Goal: Navigation & Orientation: Find specific page/section

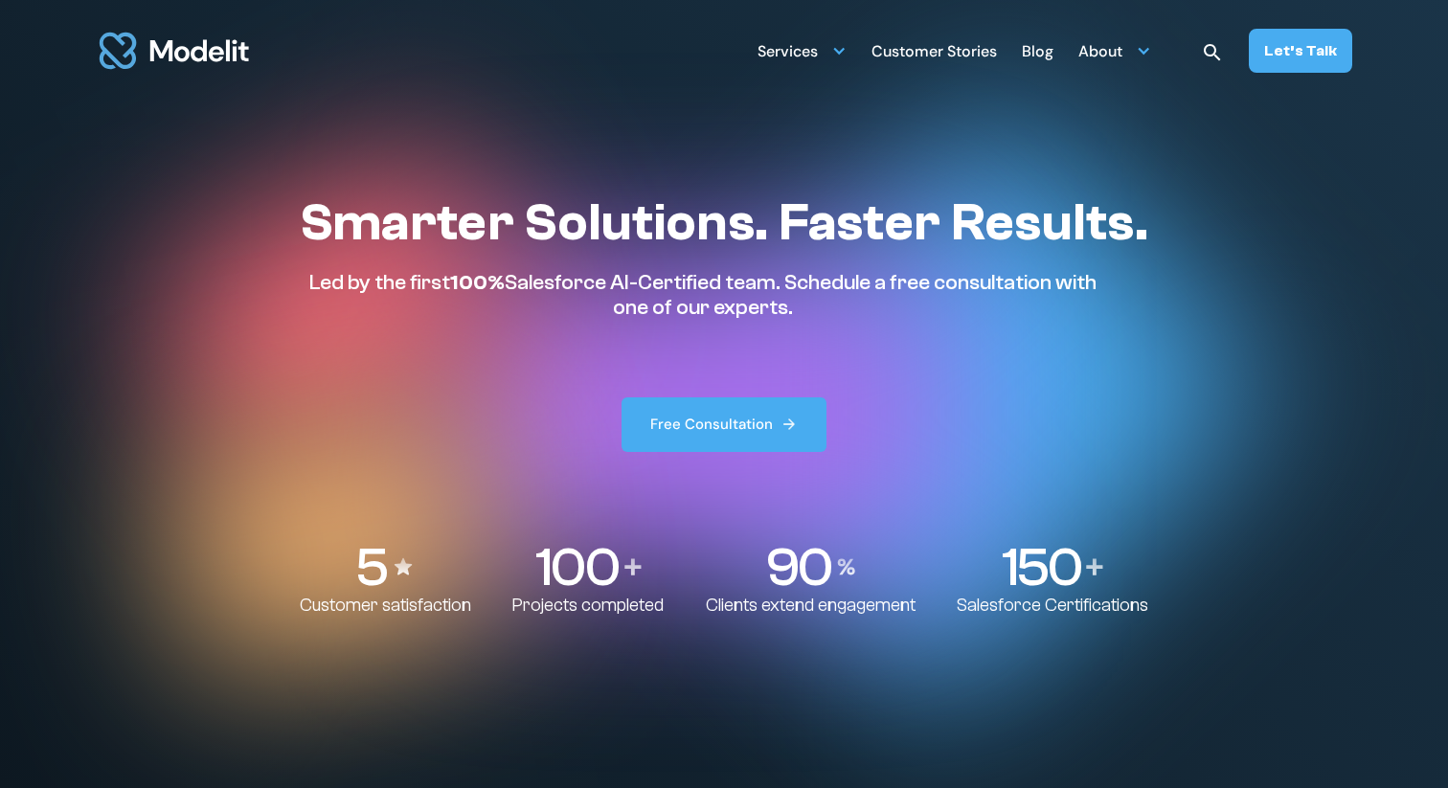
click at [1039, 55] on div "Blog" at bounding box center [1038, 52] width 32 height 37
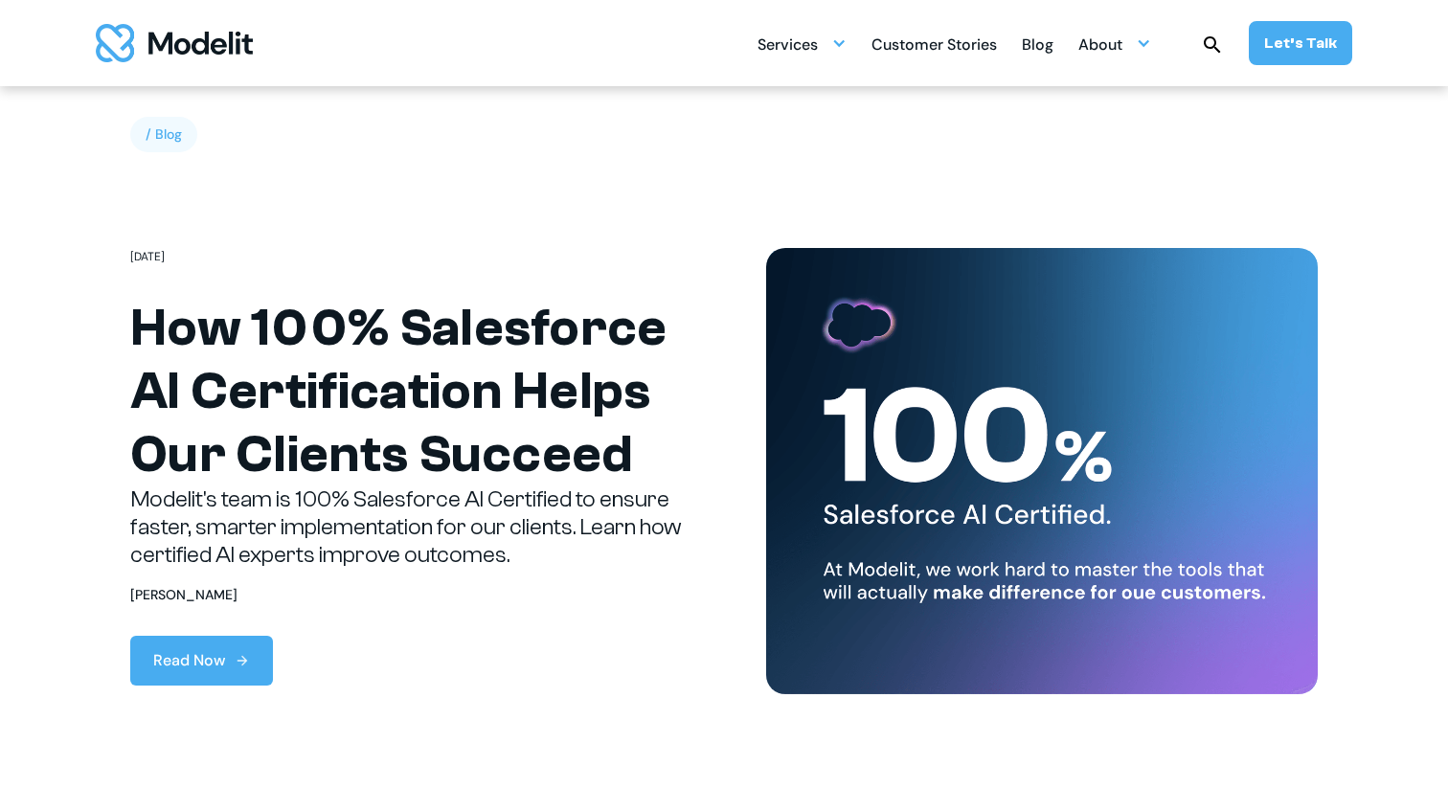
click at [941, 54] on div "Customer Stories" at bounding box center [933, 46] width 125 height 37
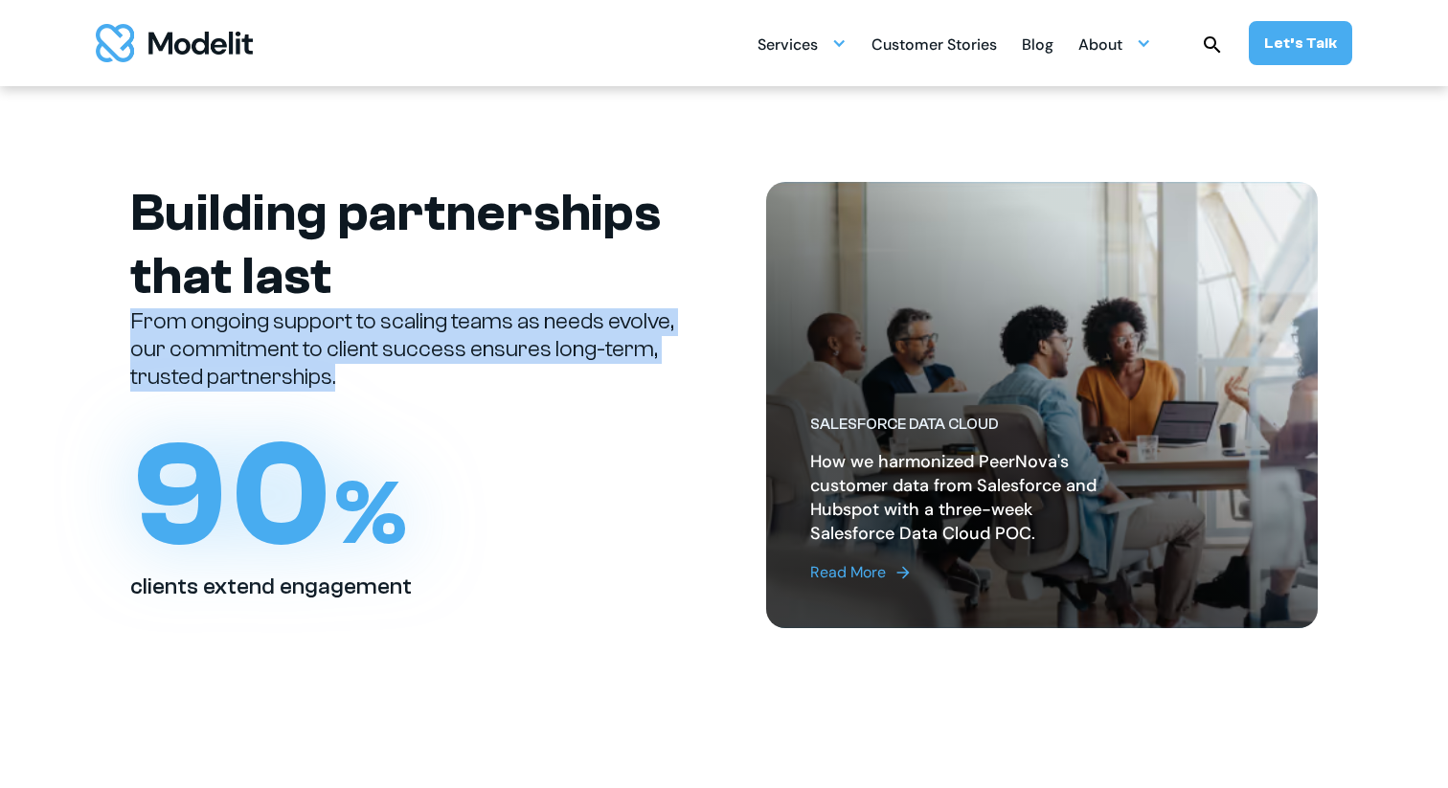
drag, startPoint x: 129, startPoint y: 323, endPoint x: 532, endPoint y: 445, distance: 421.3
click at [532, 445] on div "Building partnerships that last From ongoing support to scaling teams as needs …" at bounding box center [406, 391] width 552 height 419
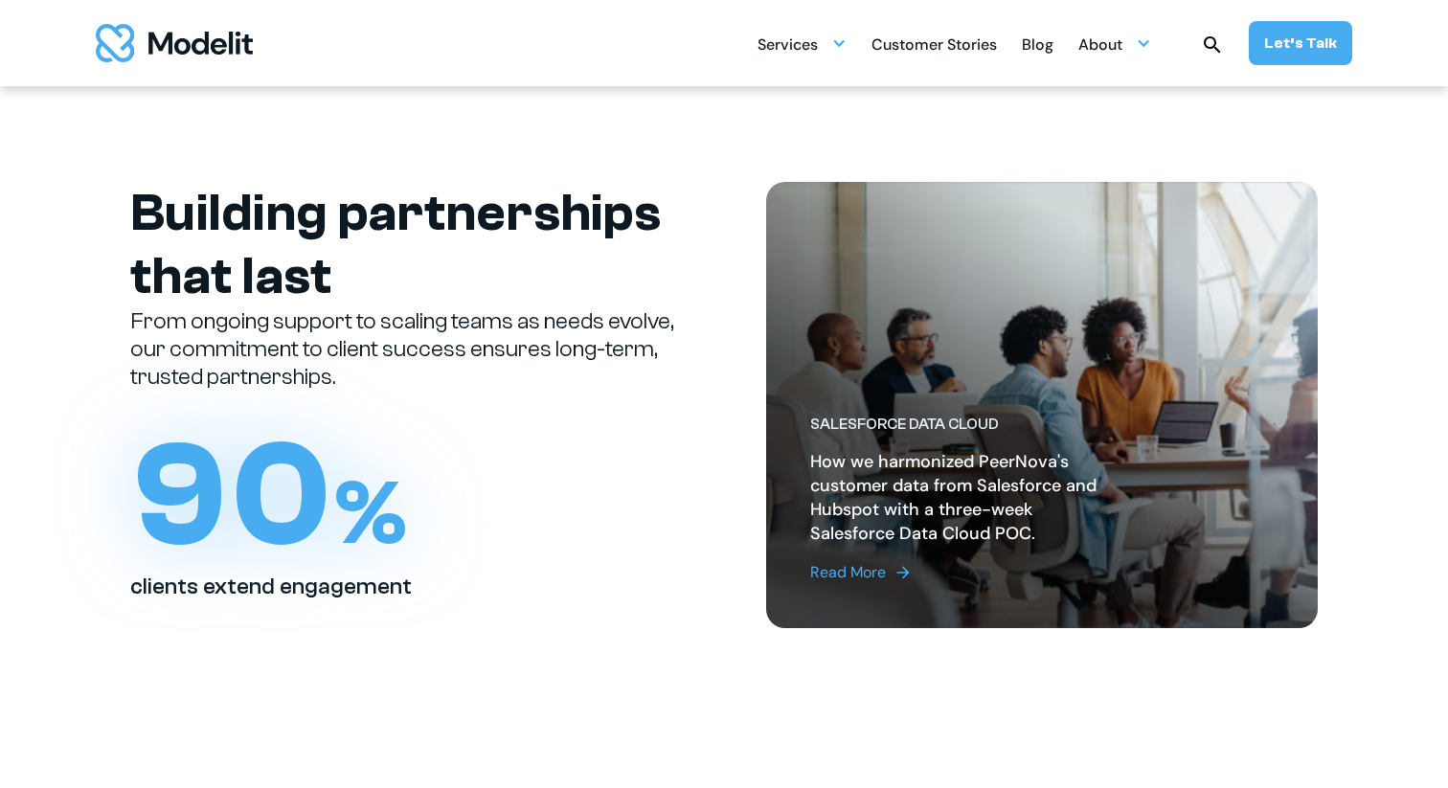
click at [479, 390] on p "From ongoing support to scaling teams as needs evolve, our commitment to client…" at bounding box center [406, 349] width 552 height 82
